Goal: Find contact information: Obtain details needed to contact an individual or organization

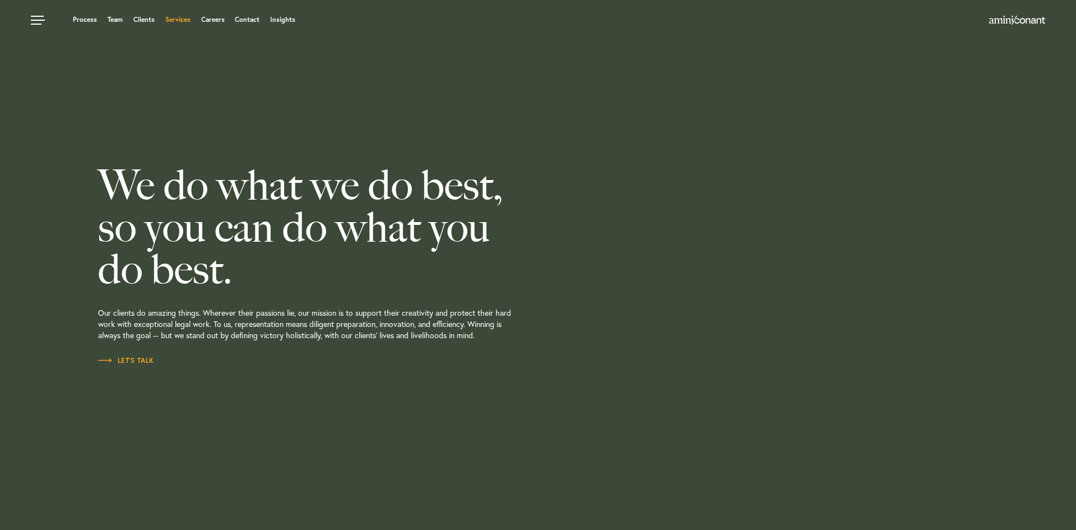
click at [180, 19] on link "Services" at bounding box center [177, 19] width 25 height 7
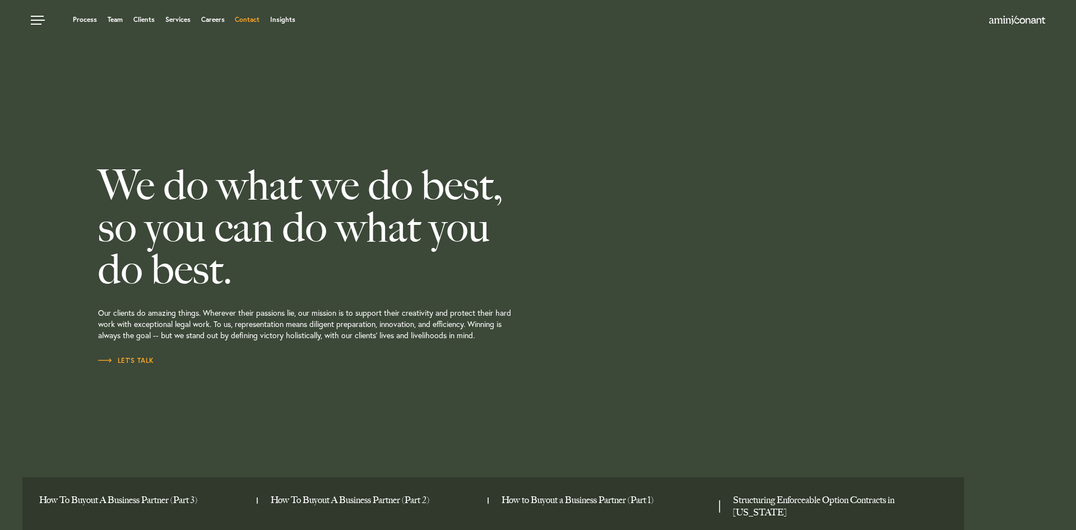
click at [253, 19] on link "Contact" at bounding box center [247, 19] width 25 height 7
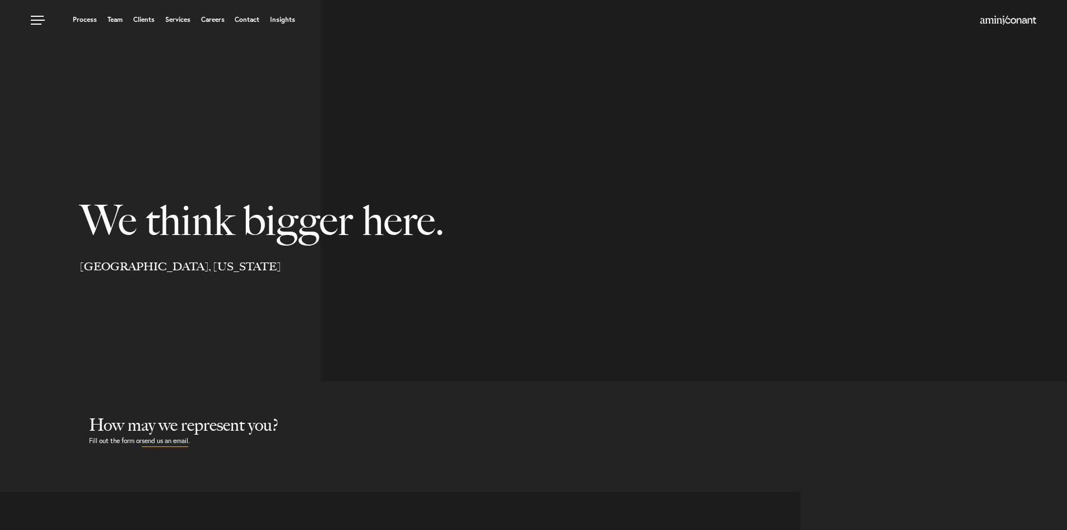
select select "Austin"
select select "Business and Civil Litigation"
select select "Austin"
select select "Business and Civil Litigation"
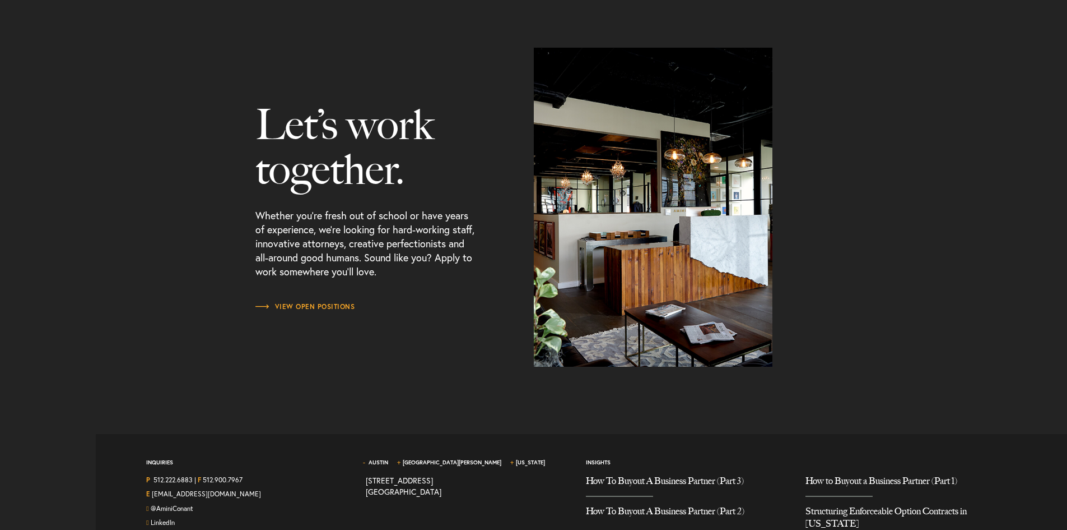
scroll to position [1418, 0]
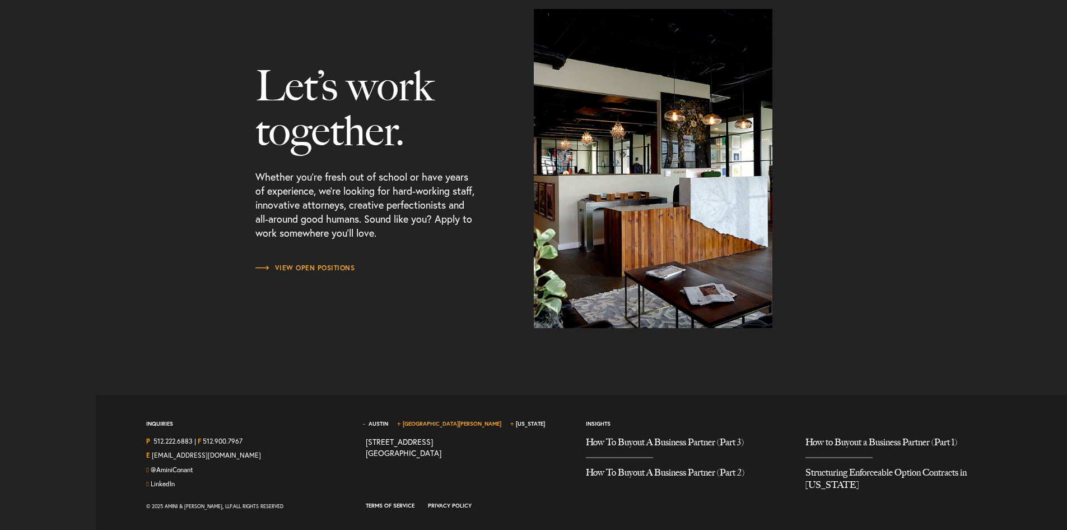
click at [425, 421] on link "[GEOGRAPHIC_DATA][PERSON_NAME]" at bounding box center [452, 423] width 99 height 7
click at [516, 421] on link "[US_STATE]" at bounding box center [530, 423] width 29 height 7
click at [372, 420] on link "Austin" at bounding box center [379, 423] width 20 height 7
click at [293, 266] on span "View Open Positions" at bounding box center [306, 267] width 100 height 7
